Goal: Transaction & Acquisition: Purchase product/service

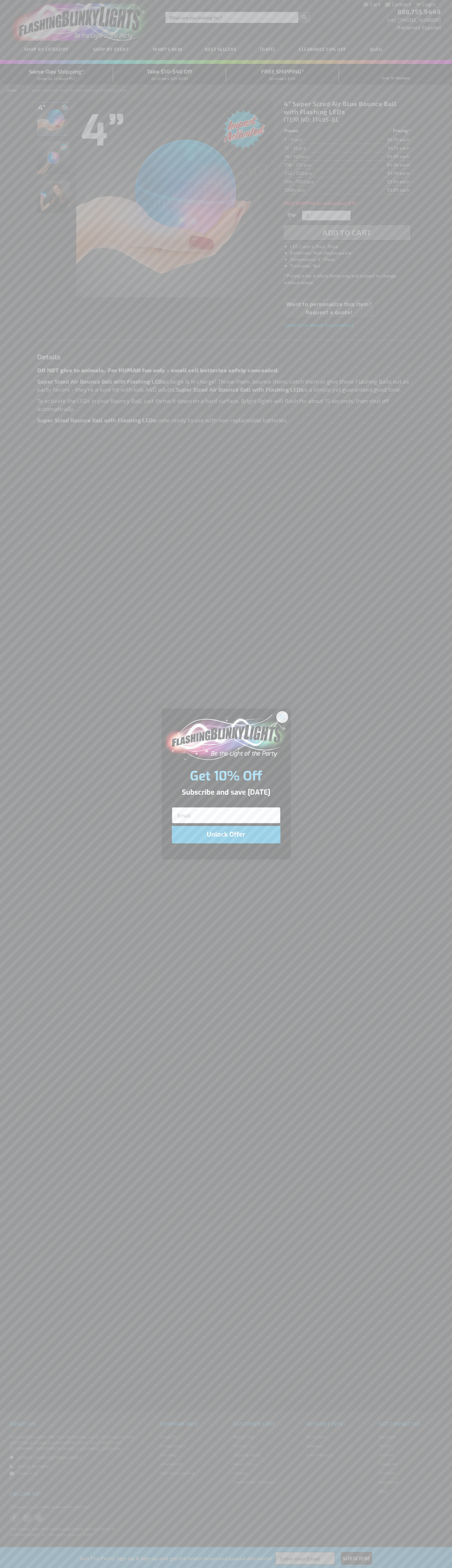
click at [282, 716] on icon "Close dialog" at bounding box center [281, 716] width 4 height 4
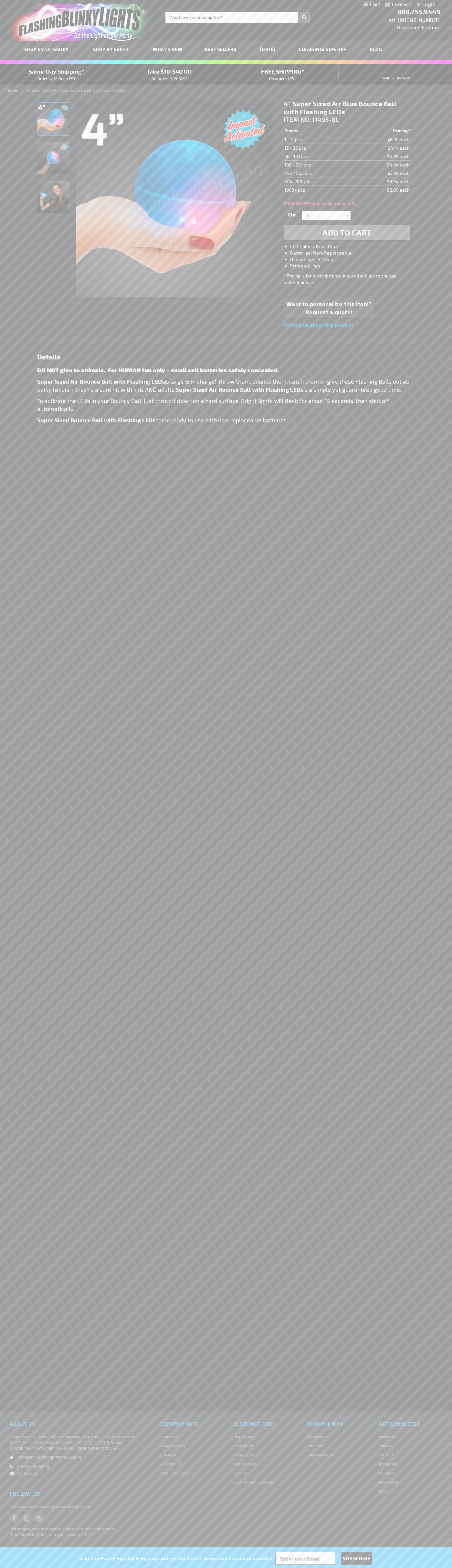
click at [54, 121] on img "LED Light Up Super Sized Blue Air Bounce Ball" at bounding box center [53, 119] width 32 height 32
click at [347, 233] on span "Add to Cart" at bounding box center [347, 232] width 49 height 9
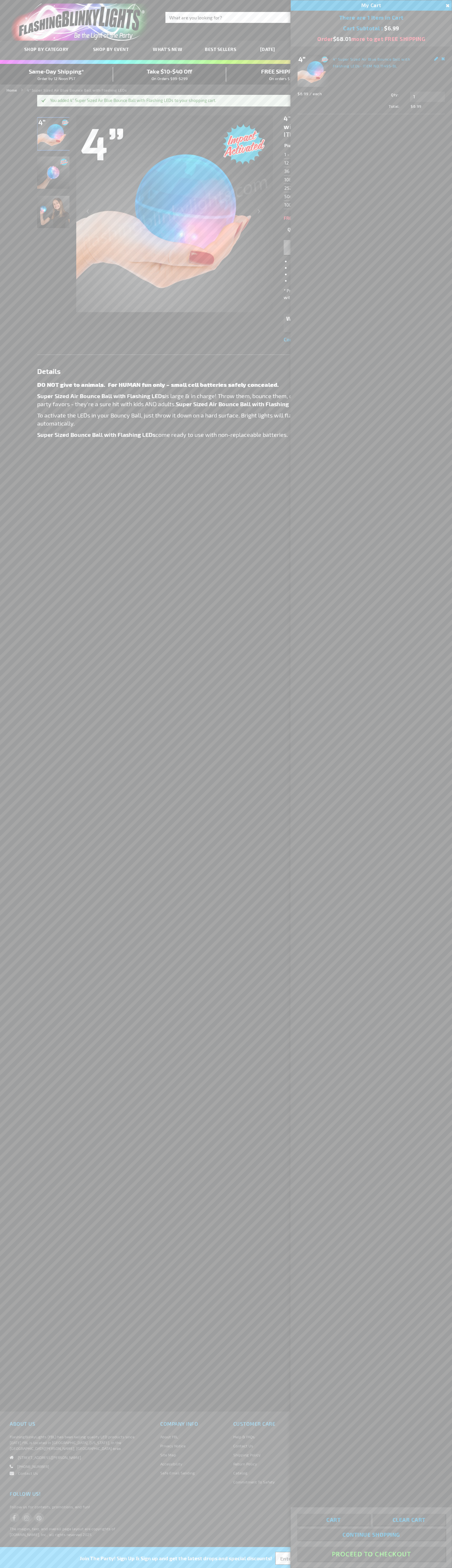
click at [371, 1554] on button "Proceed To Checkout" at bounding box center [371, 1554] width 148 height 15
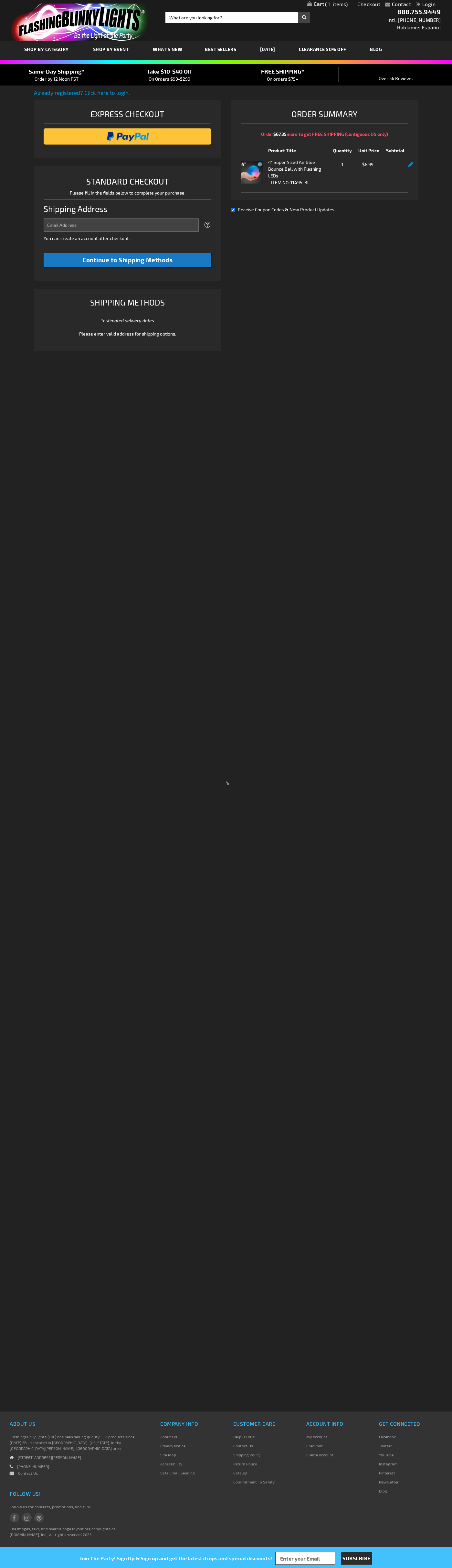
select select "US"
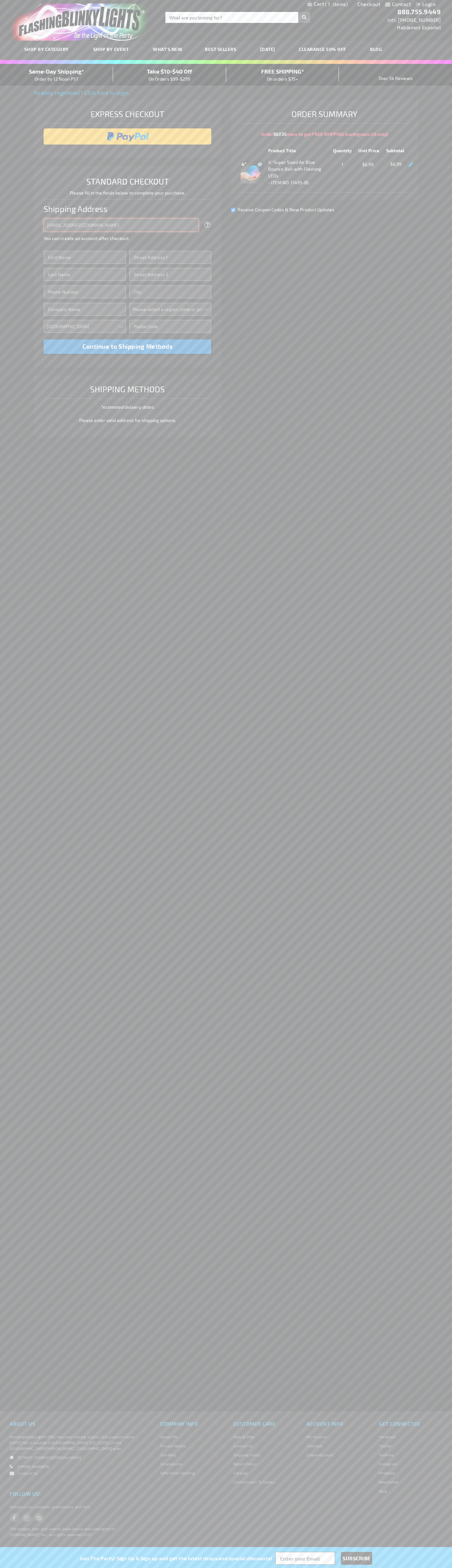
type input "johnsmith005@storebotmail.joonix.net"
type input "John"
type input "201 Colorado St"
type input "First floor"
type input "austin"
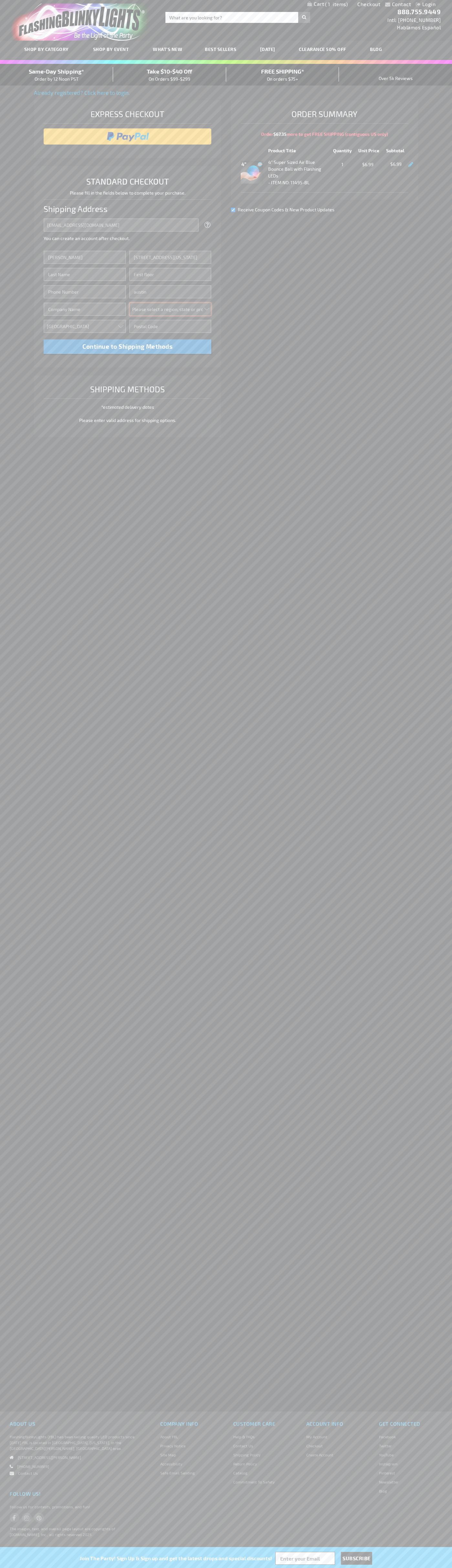
select select "57"
type input "78701"
type input "Smith"
type input "6502530000"
type input "John Smith"
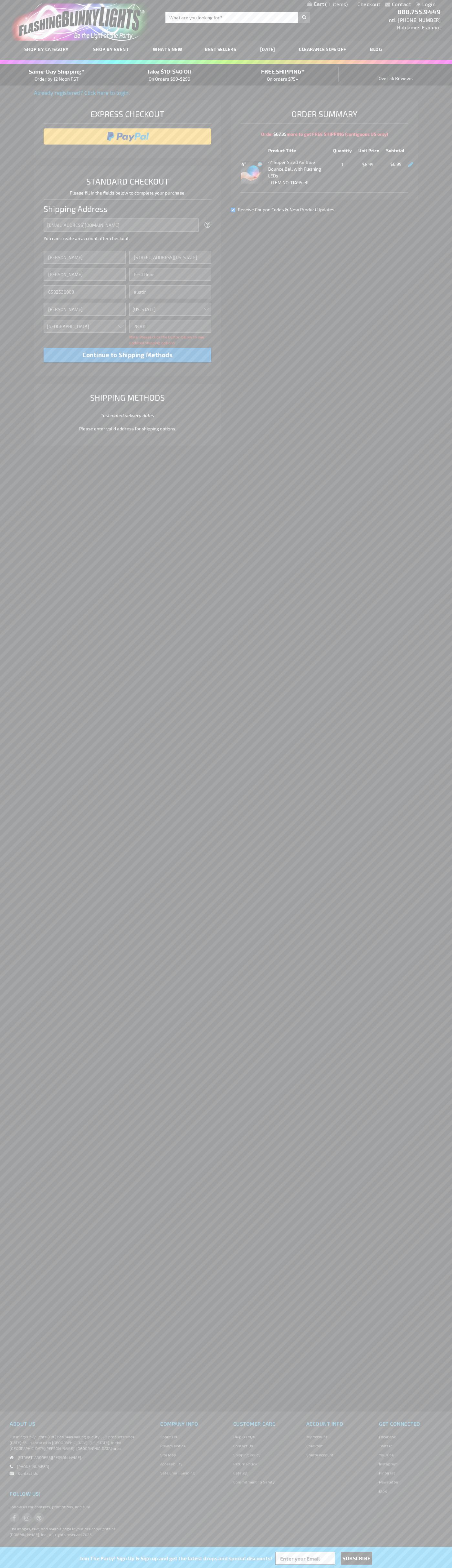
click at [57, 75] on div "Same-Day Shipping* Order by 12 Noon PST" at bounding box center [57, 74] width 113 height 15
click at [127, 136] on input "image" at bounding box center [127, 136] width 161 height 13
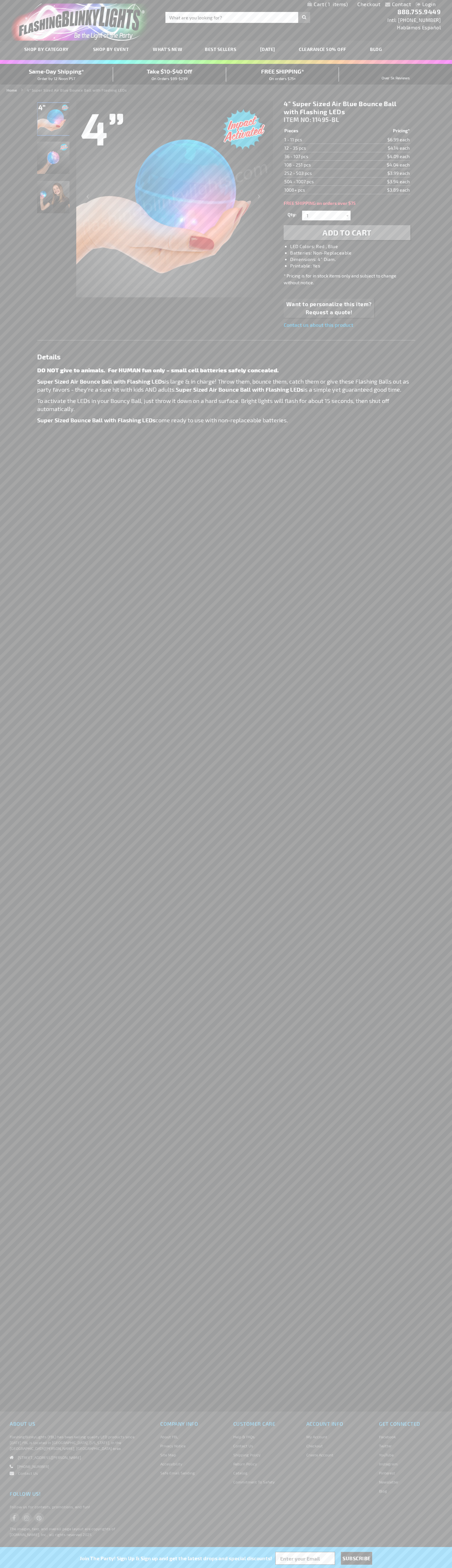
click at [327, 4] on span "1" at bounding box center [336, 4] width 23 height 6
